Goal: Task Accomplishment & Management: Manage account settings

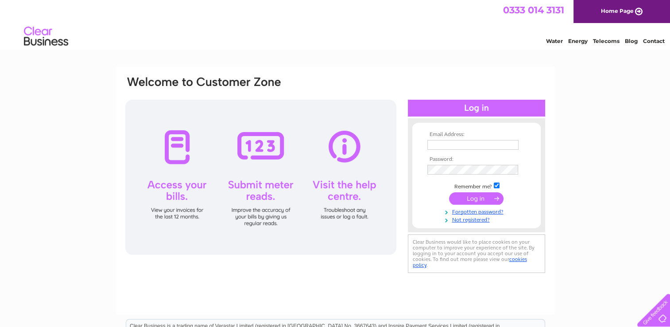
type input "[EMAIL_ADDRESS][DOMAIN_NAME]"
click at [472, 198] on input "submit" at bounding box center [476, 198] width 54 height 12
